Goal: Entertainment & Leisure: Consume media (video, audio)

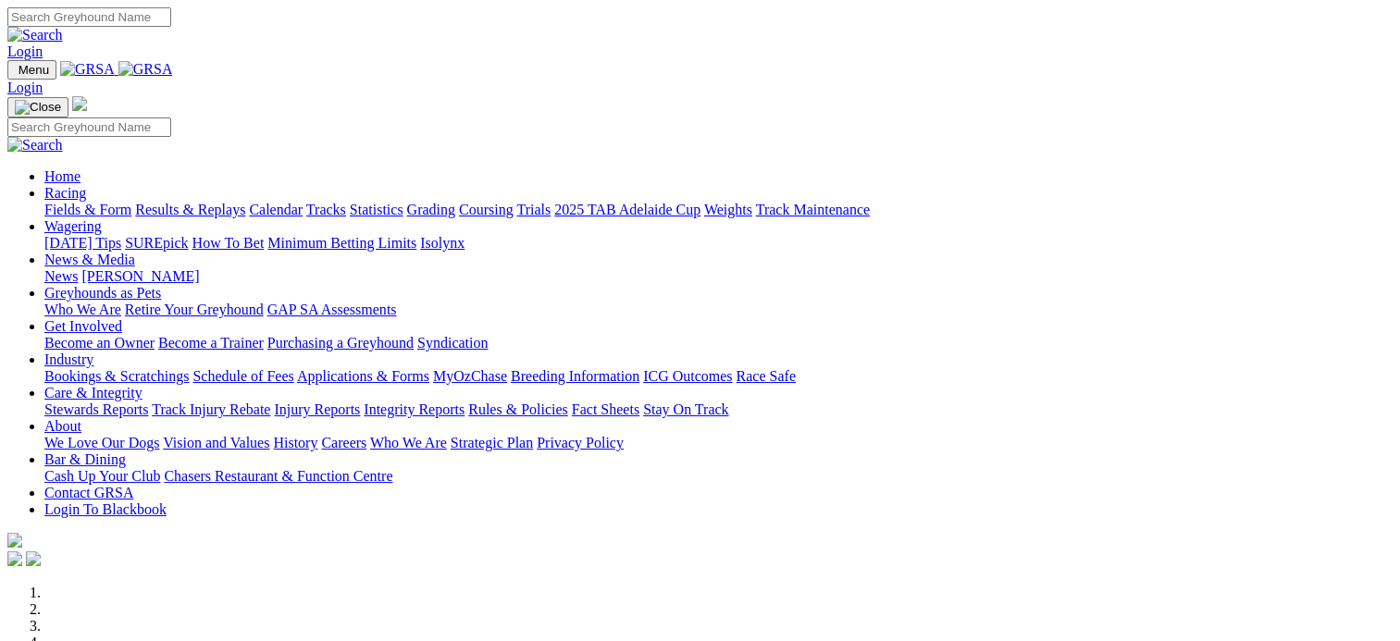
click at [243, 202] on link "Results & Replays" at bounding box center [190, 210] width 110 height 16
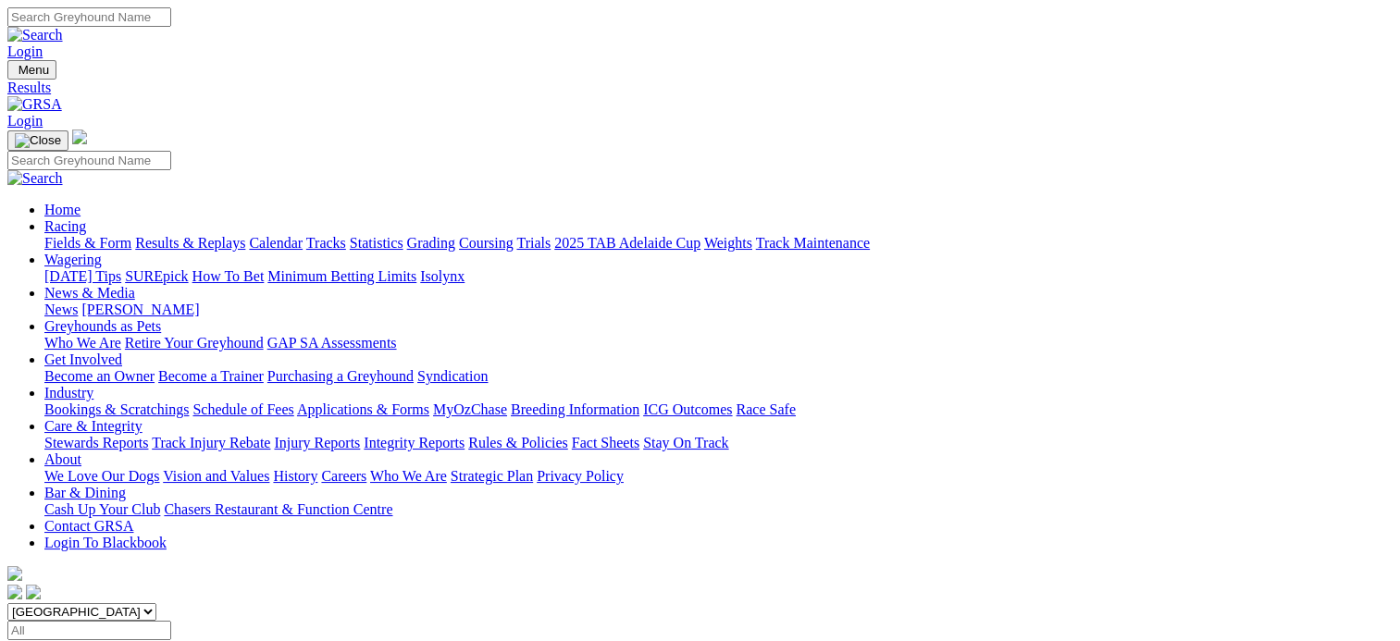
click at [82, 640] on span "SUMMARY" at bounding box center [44, 648] width 75 height 16
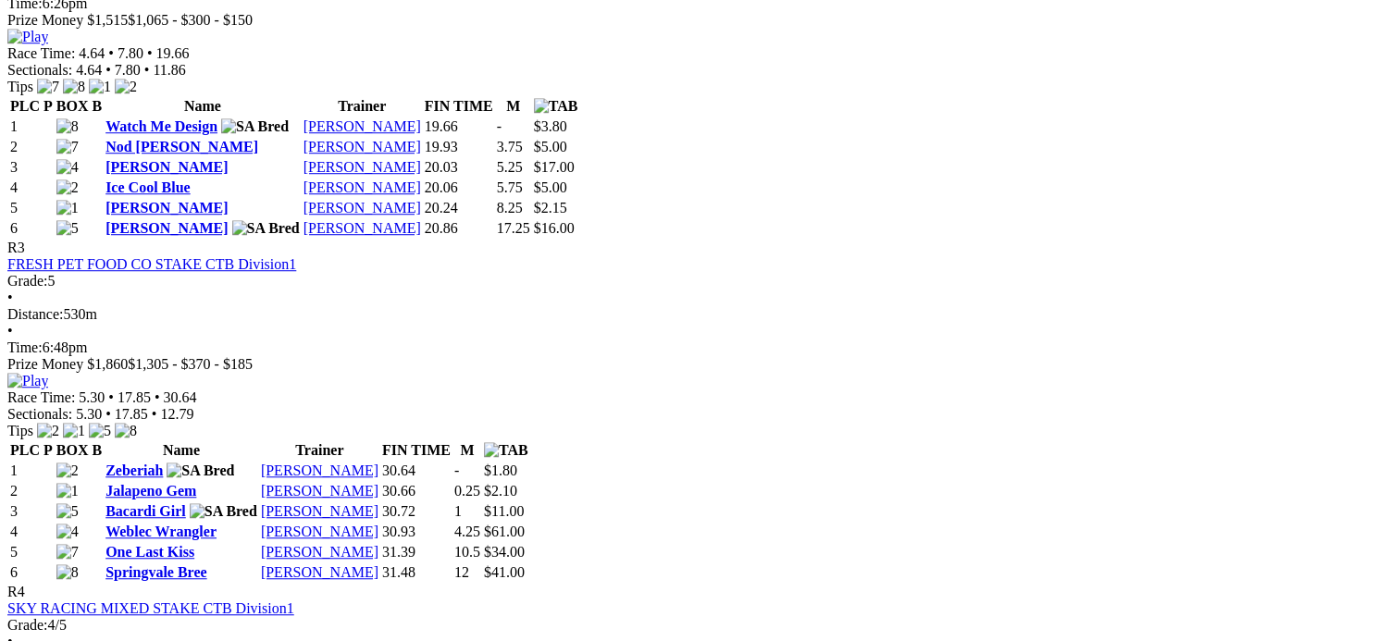
scroll to position [1328, 0]
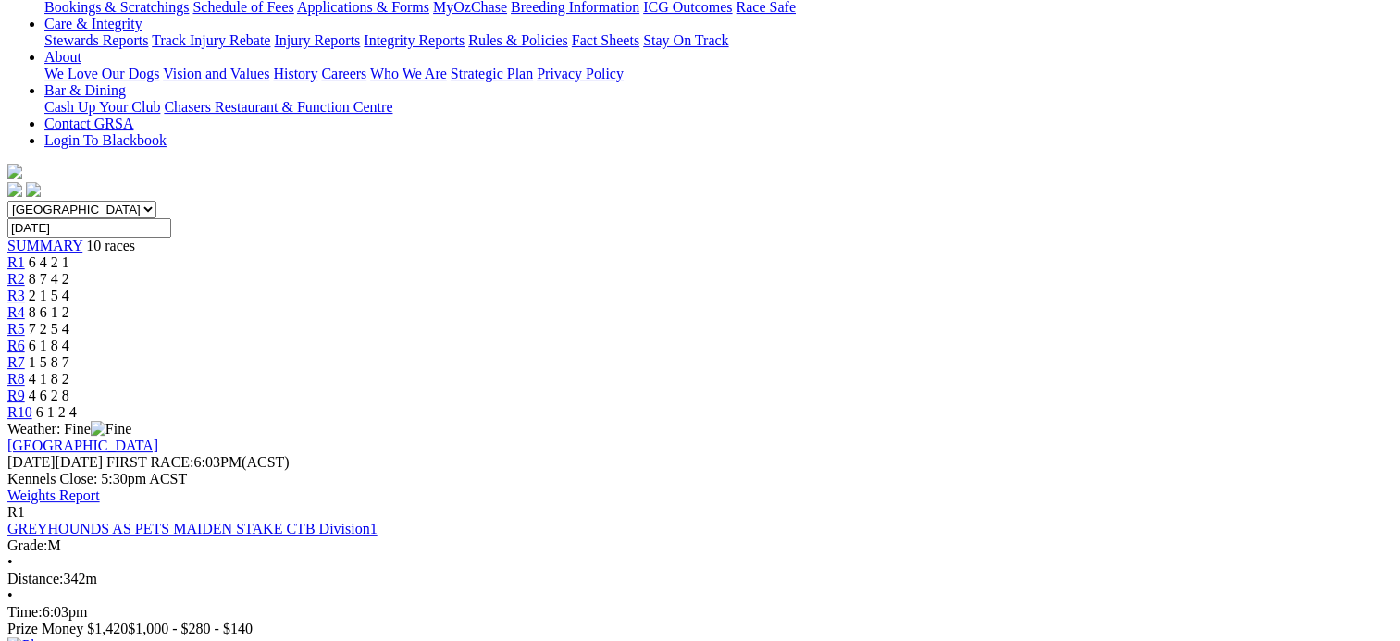
scroll to position [0, 0]
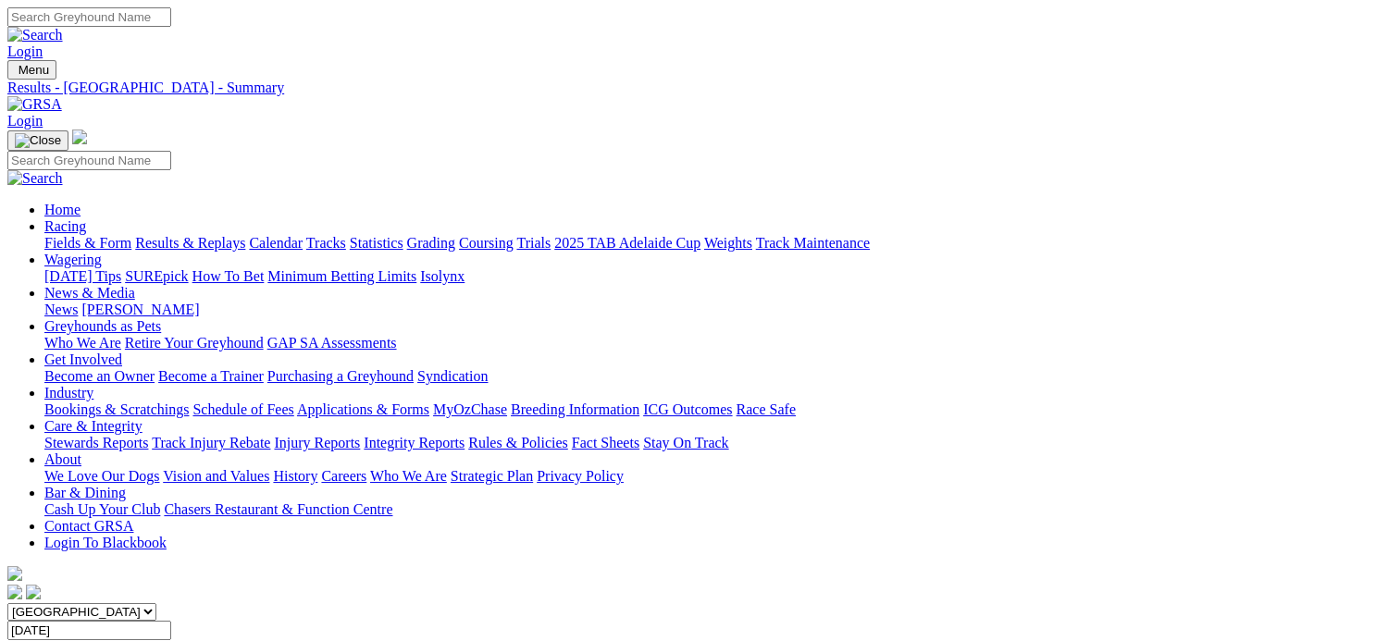
click at [171, 621] on input "[DATE]" at bounding box center [89, 630] width 164 height 19
type input "Wednesday, 13 Aug 2025"
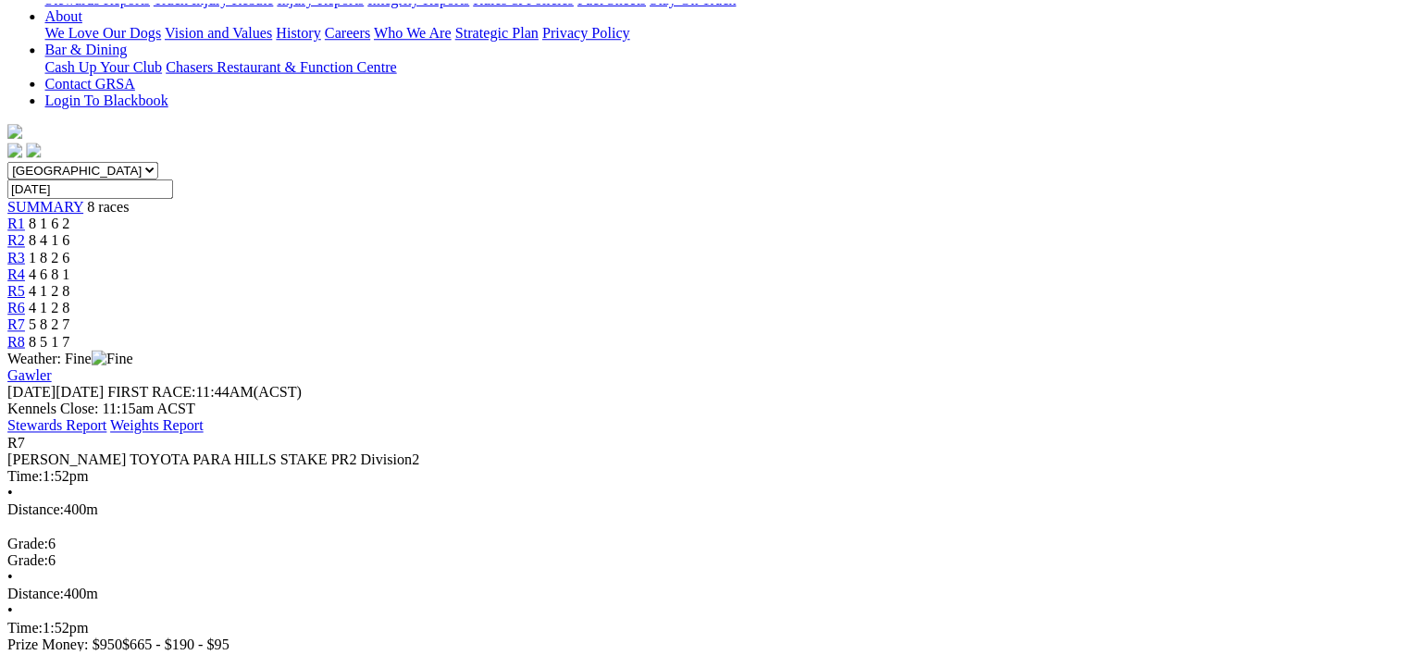
scroll to position [484, 0]
